Goal: Task Accomplishment & Management: Use online tool/utility

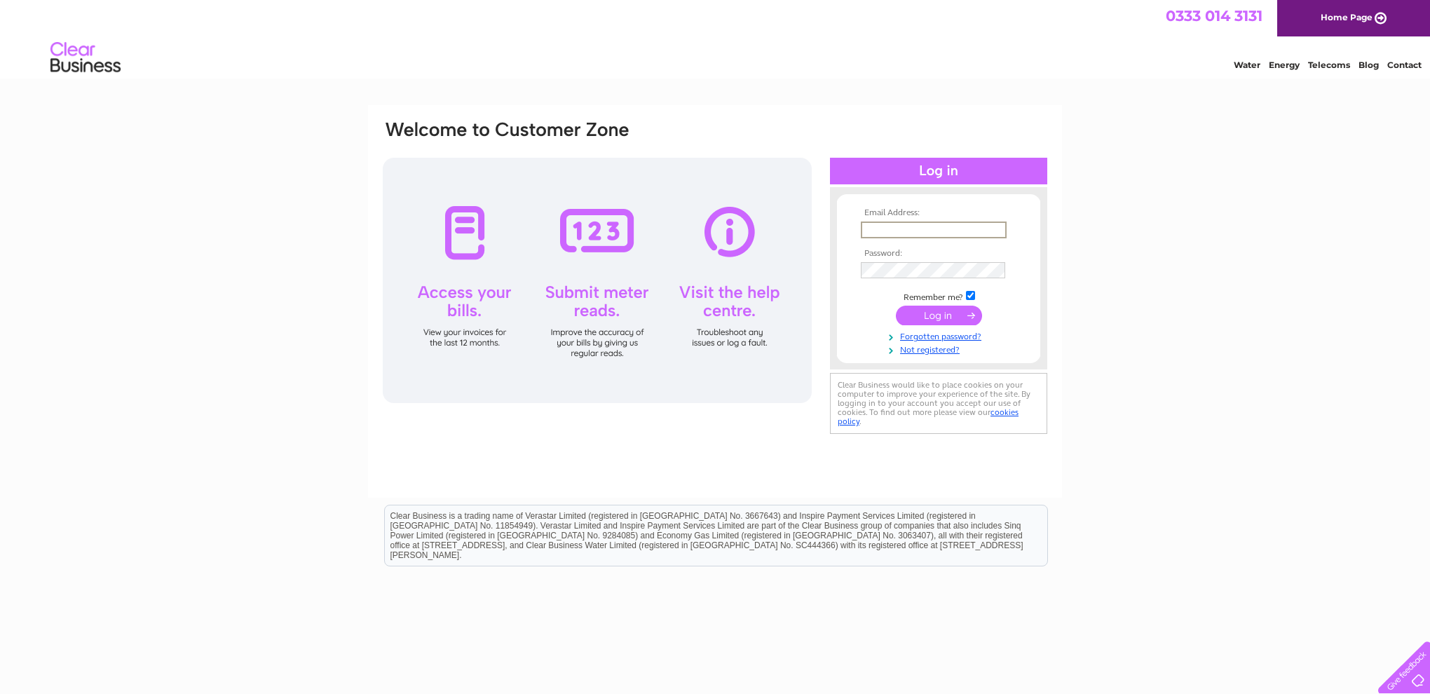
type input "donburns@btinternet.com"
click at [941, 311] on input "submit" at bounding box center [939, 314] width 86 height 20
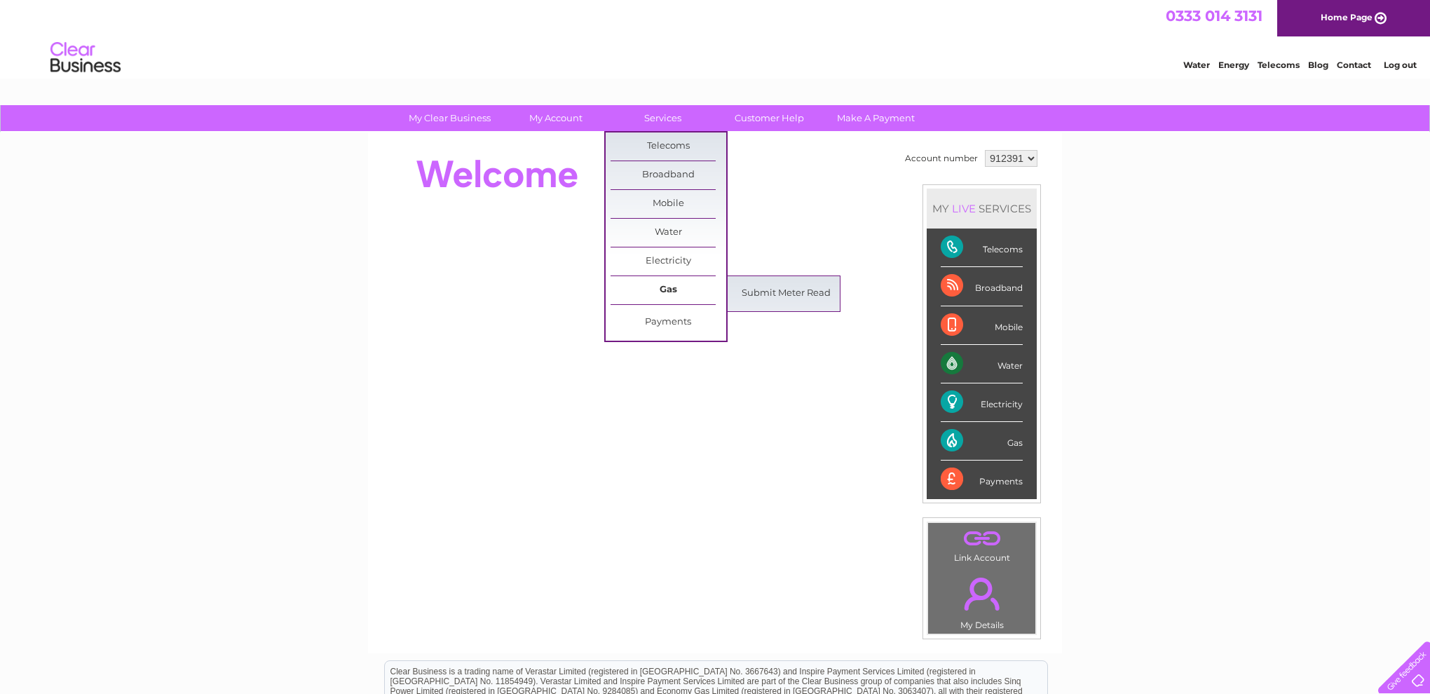
click at [663, 291] on link "Gas" at bounding box center [668, 290] width 116 height 28
click at [763, 294] on link "Submit Meter Read" at bounding box center [786, 294] width 116 height 28
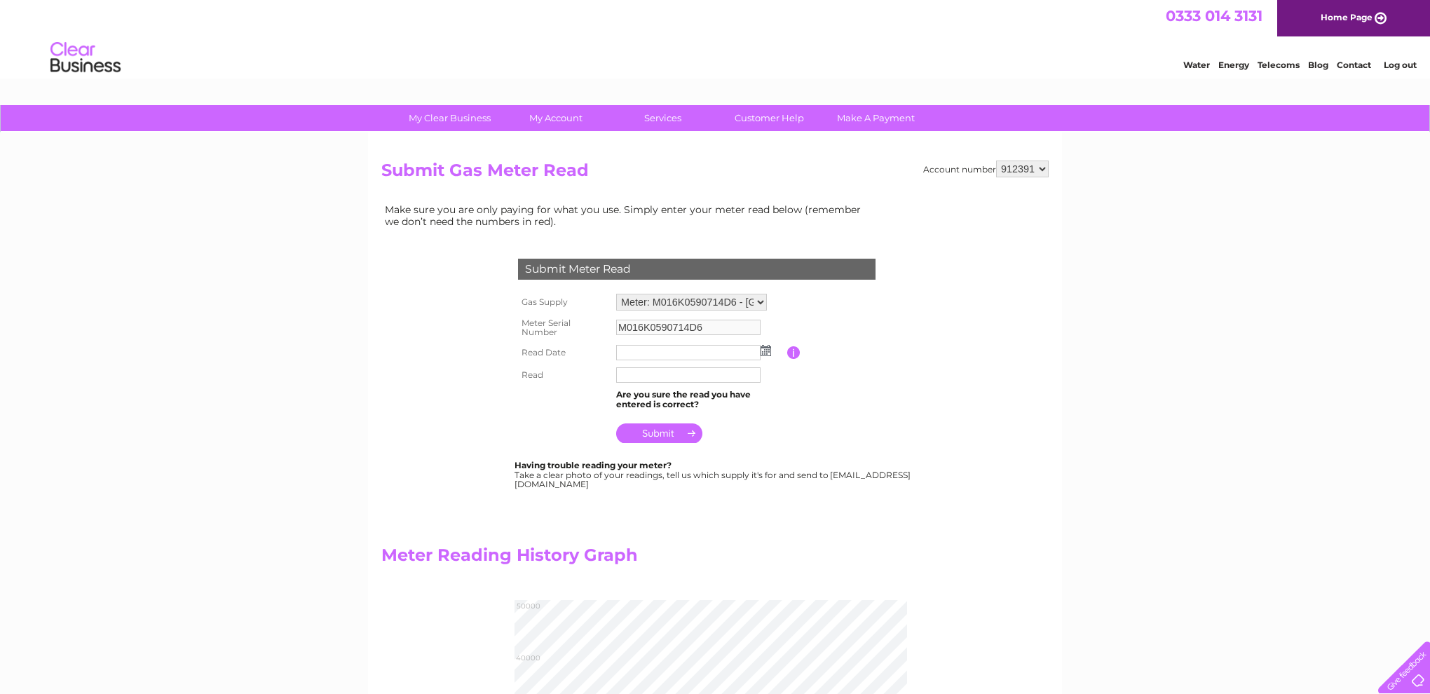
click at [767, 347] on img at bounding box center [765, 350] width 11 height 11
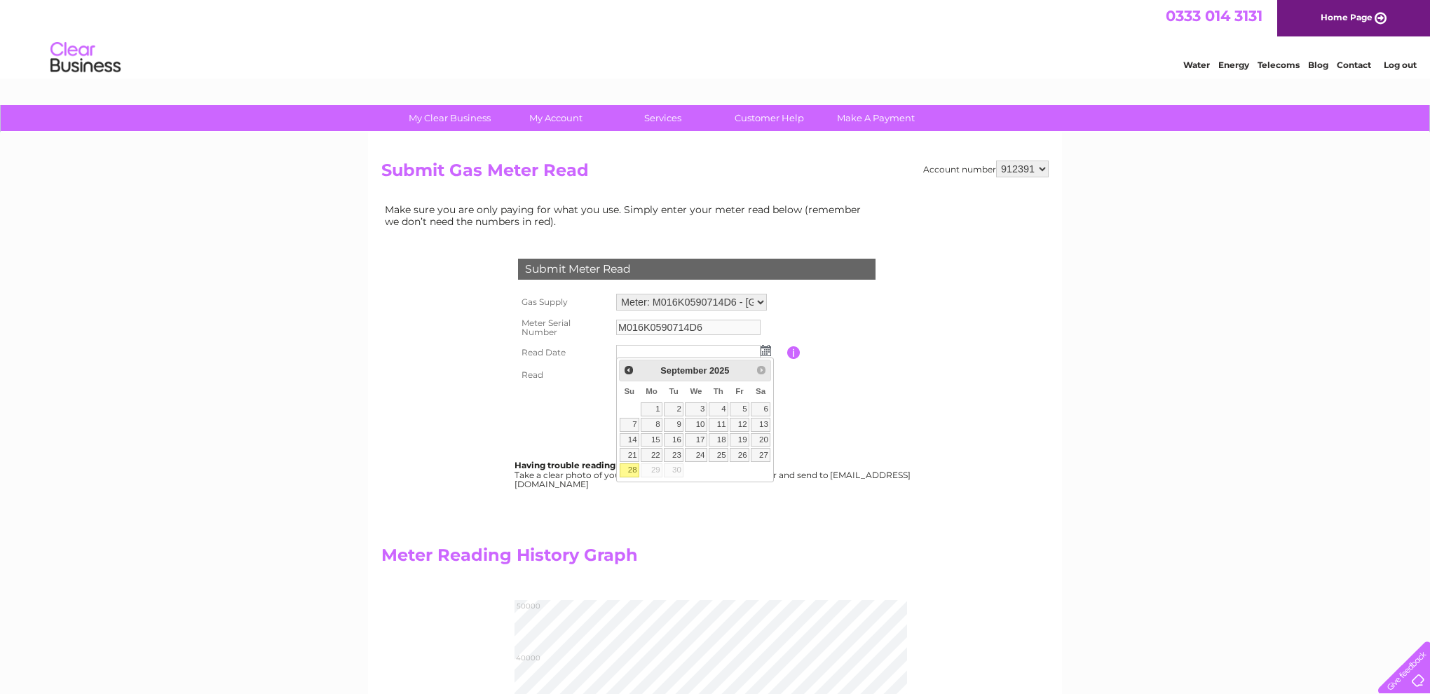
click at [634, 468] on link "28" at bounding box center [630, 470] width 20 height 14
type input "2025/09/28"
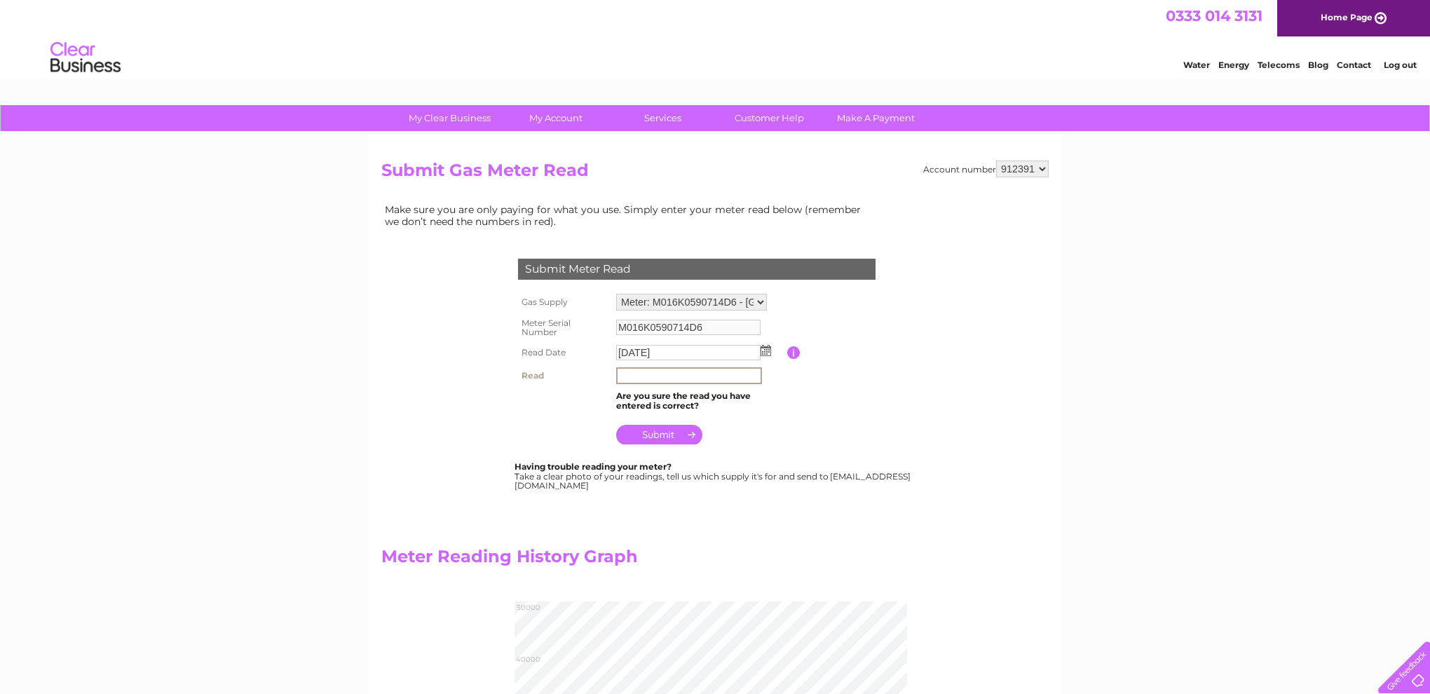
click at [639, 372] on input "text" at bounding box center [689, 375] width 146 height 17
type input "045841"
click at [664, 429] on input "submit" at bounding box center [659, 433] width 86 height 20
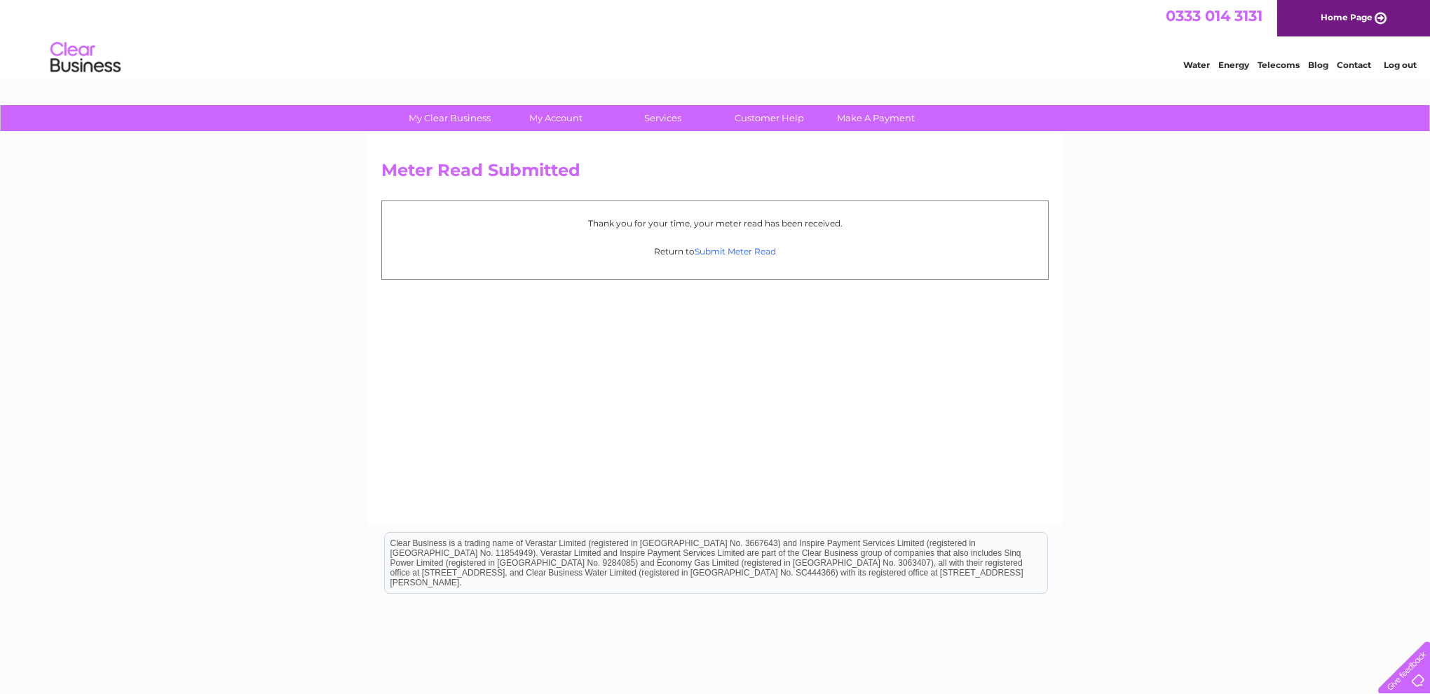
click at [739, 250] on link "Submit Meter Read" at bounding box center [735, 251] width 81 height 11
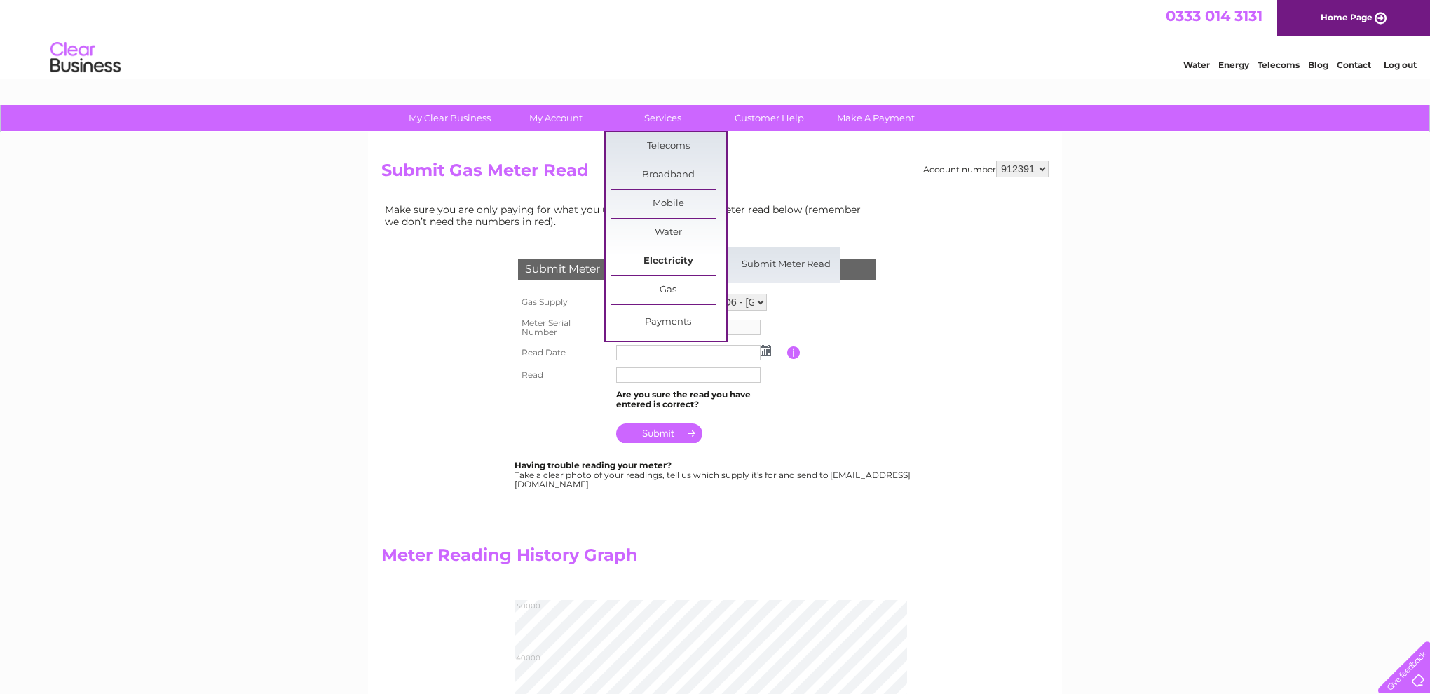
click at [665, 260] on link "Electricity" at bounding box center [668, 261] width 116 height 28
click at [779, 265] on link "Submit Meter Read" at bounding box center [786, 265] width 116 height 28
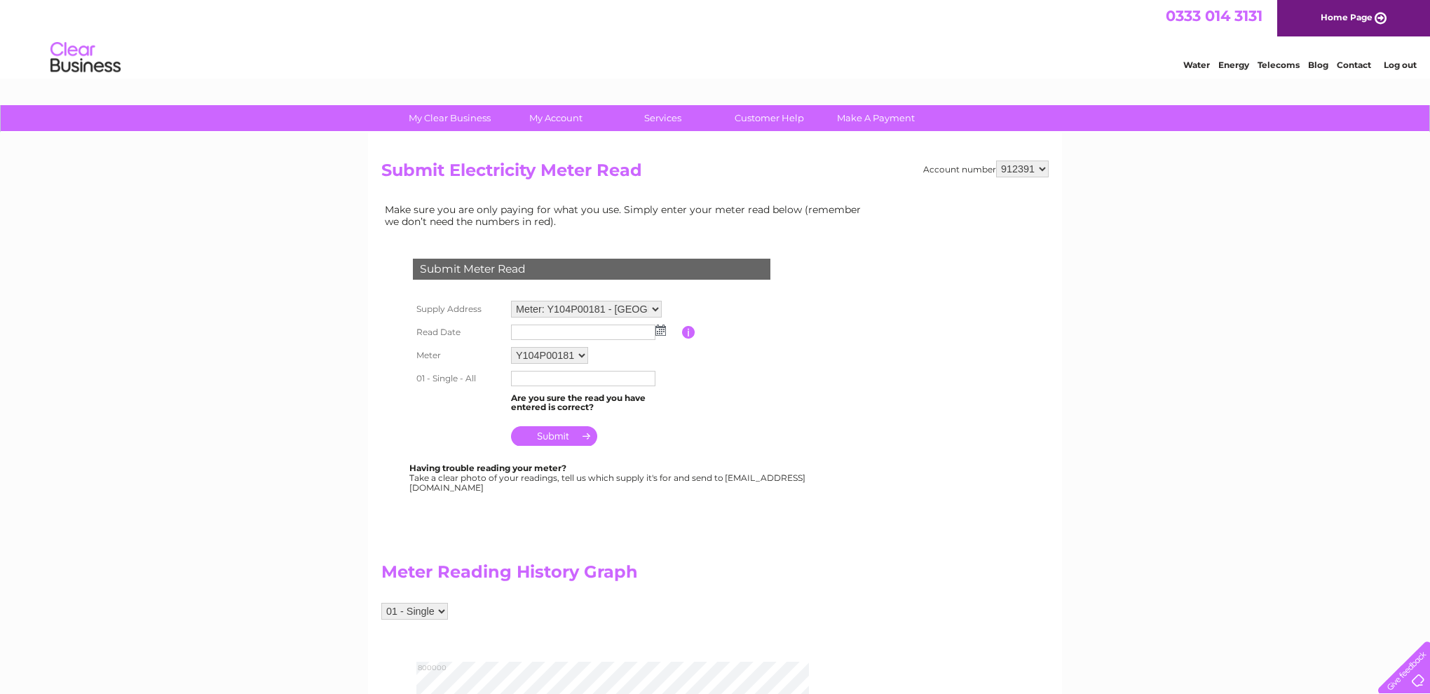
click at [661, 327] on img at bounding box center [660, 329] width 11 height 11
click at [528, 446] on link "28" at bounding box center [524, 451] width 20 height 14
type input "2025/09/28"
click at [530, 374] on input "text" at bounding box center [584, 379] width 146 height 17
type input "764436"
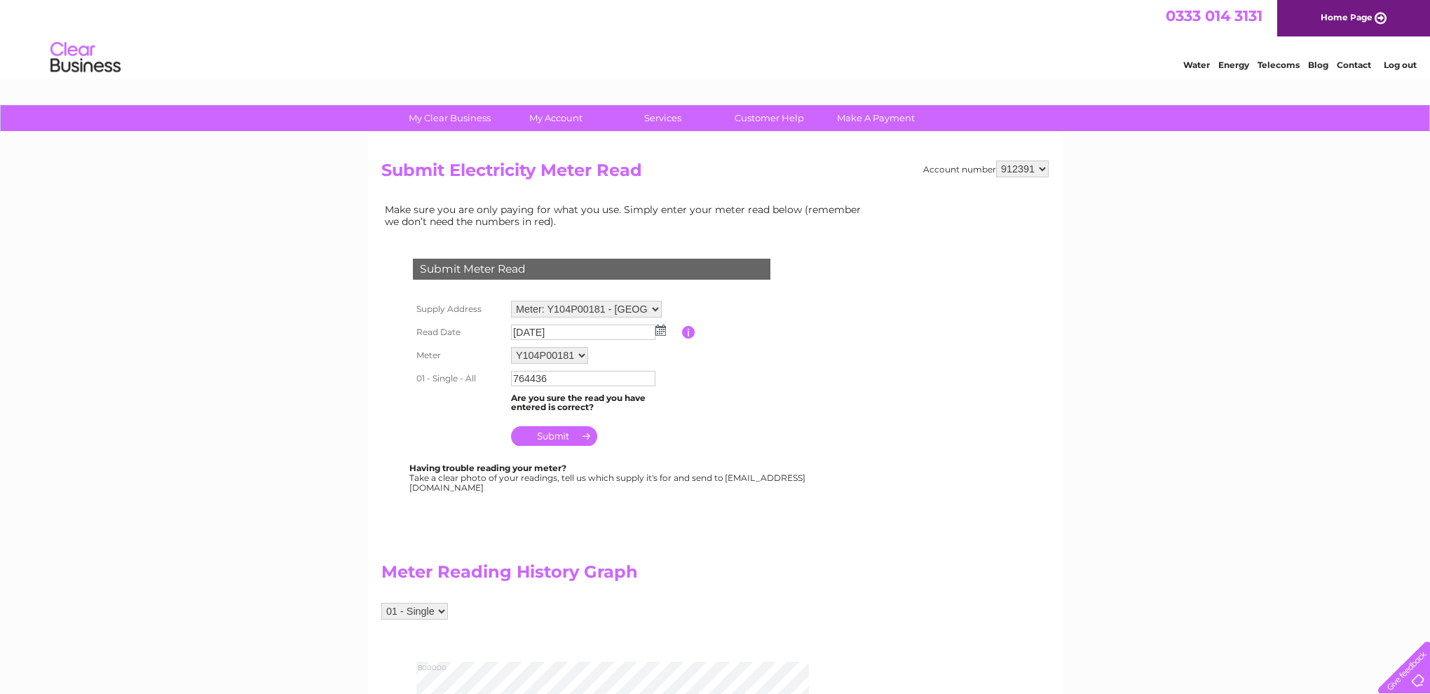
click at [560, 428] on input "submit" at bounding box center [554, 436] width 86 height 20
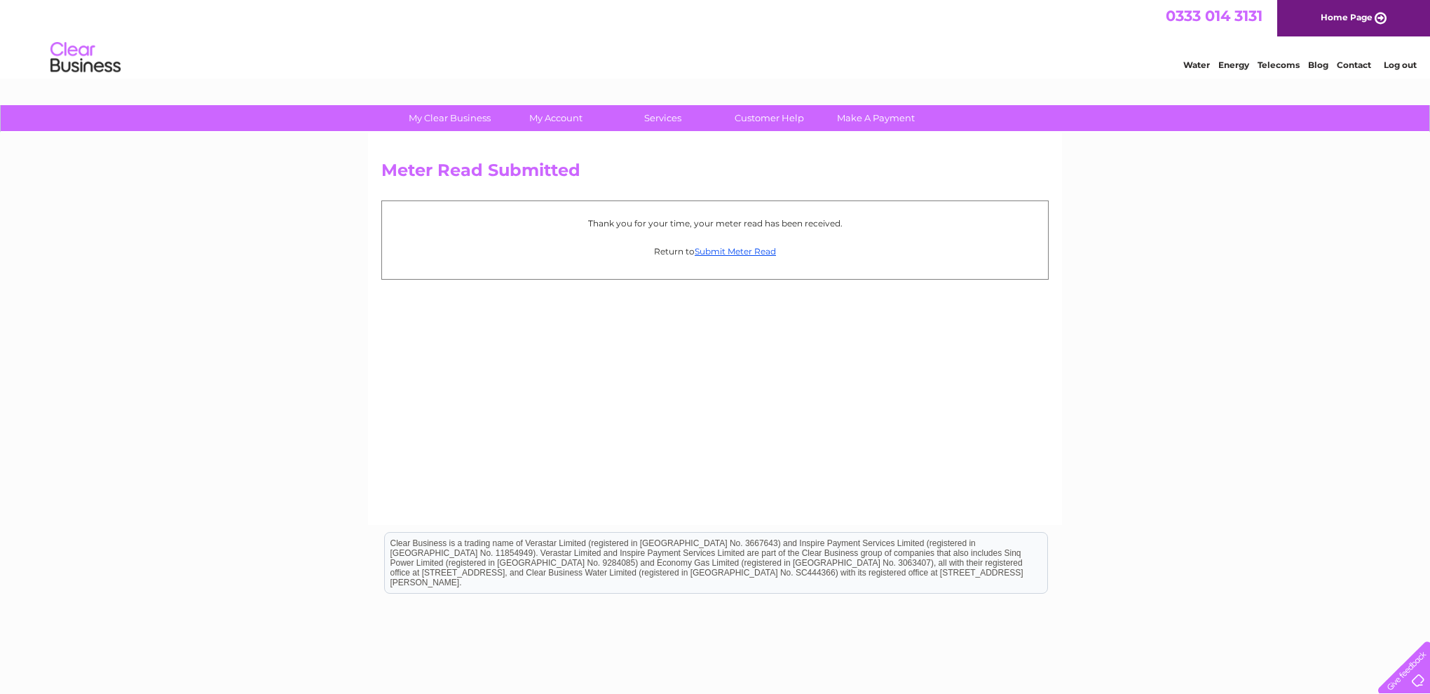
click at [1402, 62] on link "Log out" at bounding box center [1399, 65] width 33 height 11
